Goal: Information Seeking & Learning: Understand process/instructions

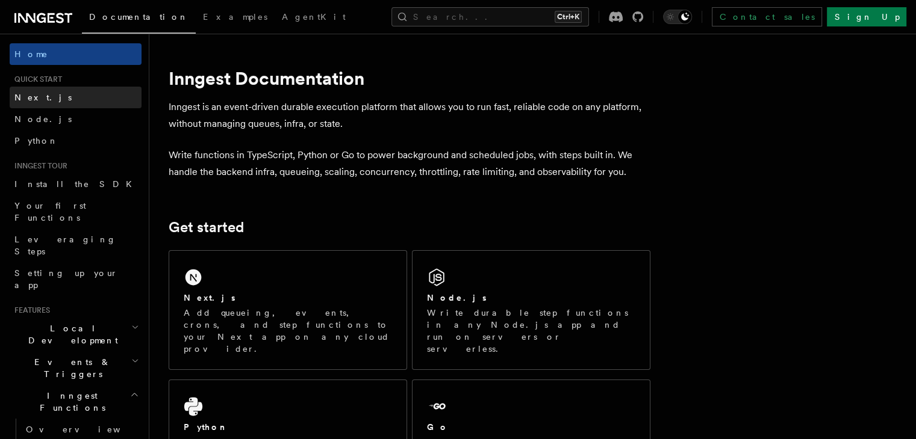
click at [42, 95] on link "Next.js" at bounding box center [76, 98] width 132 height 22
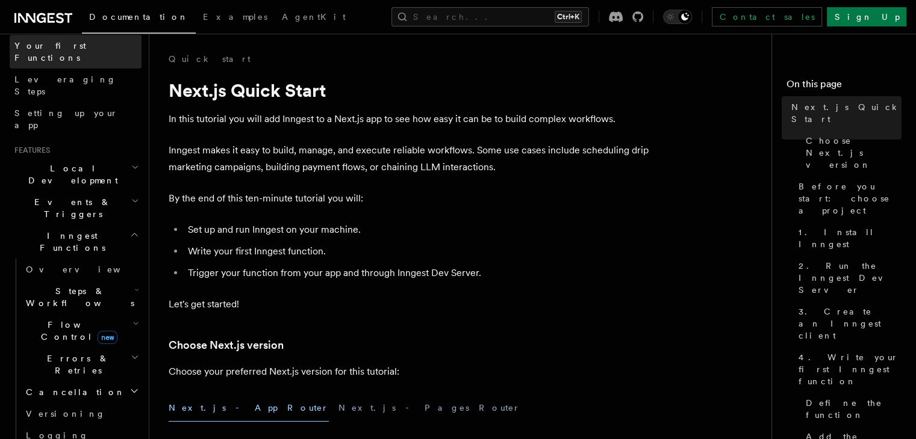
scroll to position [161, 0]
click at [79, 284] on span "Steps & Workflows" at bounding box center [77, 296] width 113 height 24
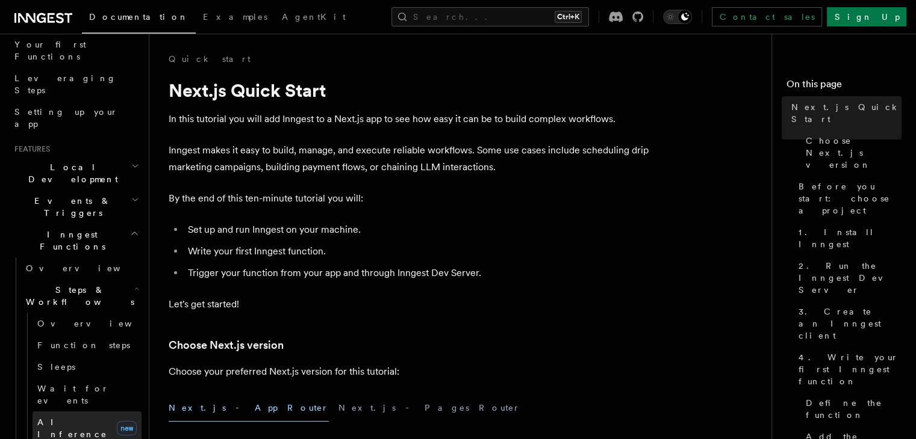
click at [81, 412] on link "AI Inference new" at bounding box center [87, 429] width 109 height 34
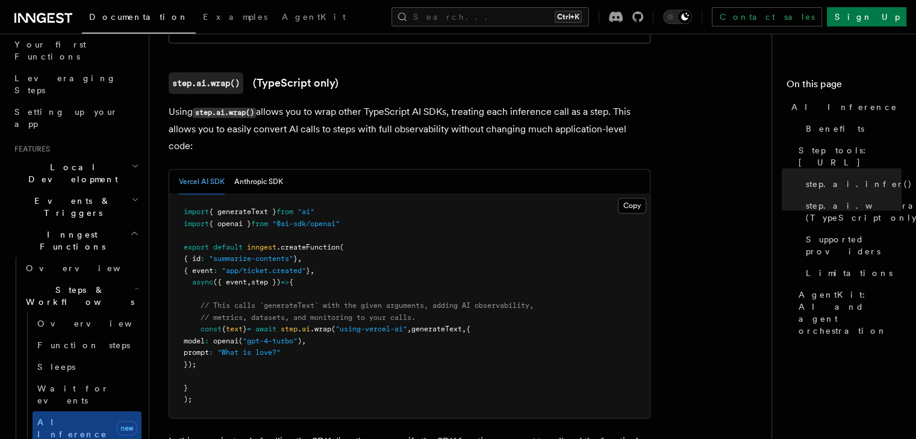
scroll to position [1153, 0]
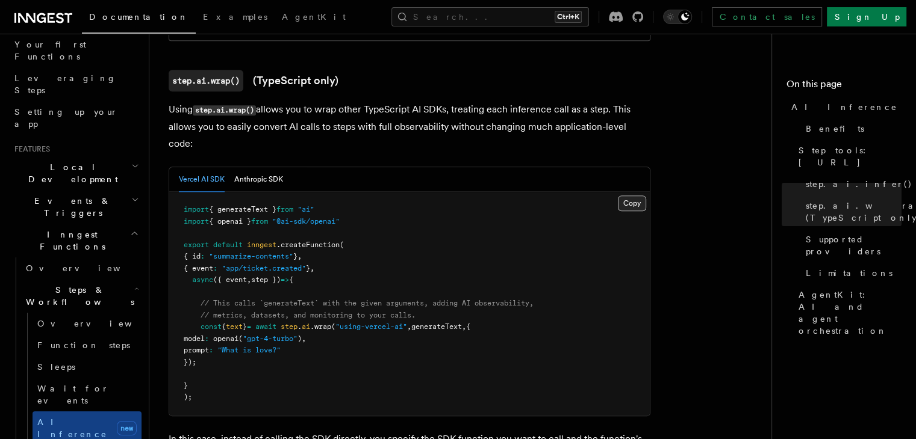
click at [624, 196] on button "Copy Copied" at bounding box center [632, 204] width 28 height 16
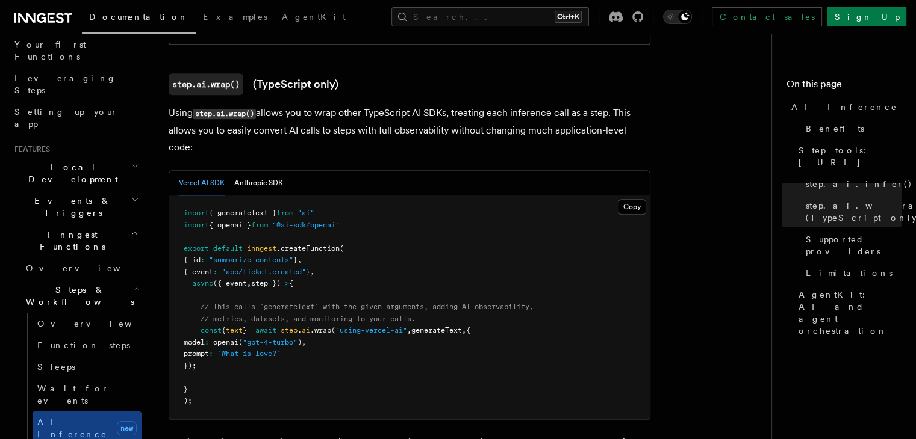
scroll to position [1137, 0]
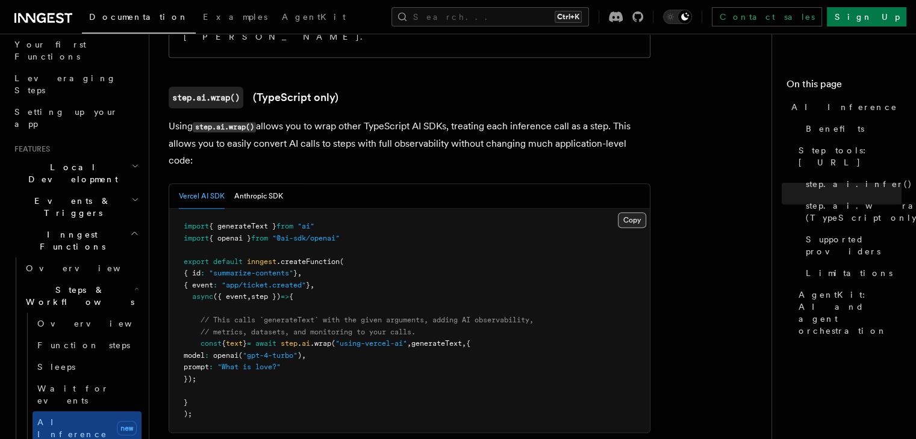
click at [626, 213] on button "Copy Copied" at bounding box center [632, 221] width 28 height 16
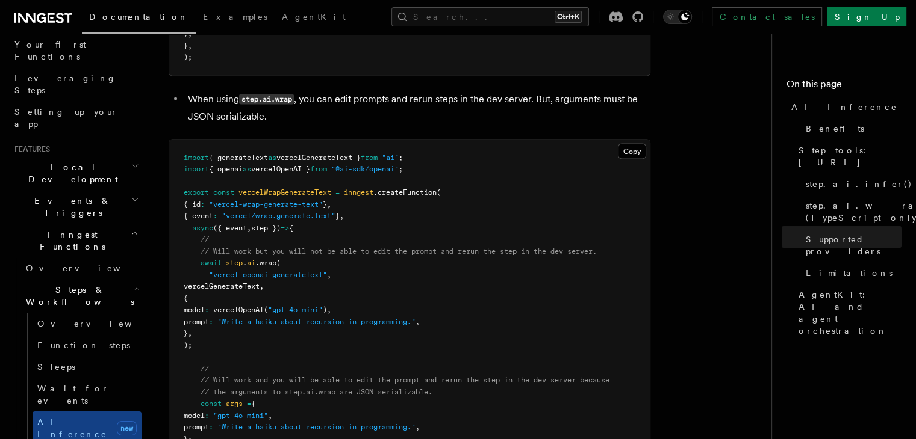
scroll to position [2356, 0]
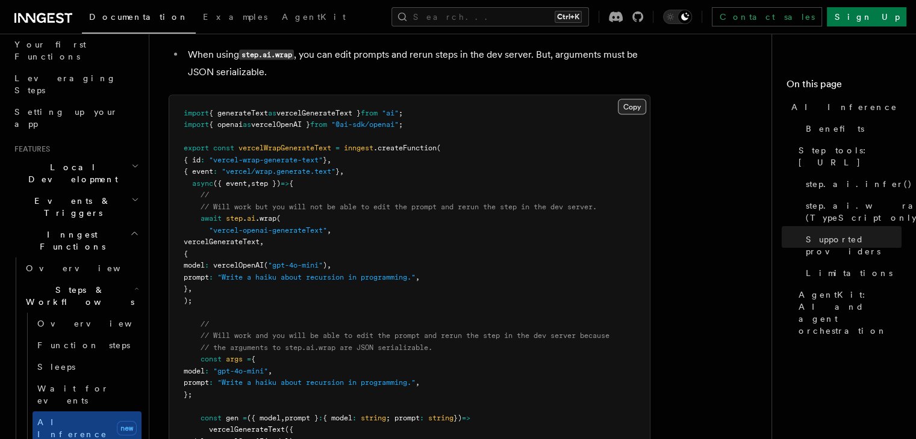
click at [634, 99] on button "Copy Copied" at bounding box center [632, 107] width 28 height 16
